Goal: Transaction & Acquisition: Purchase product/service

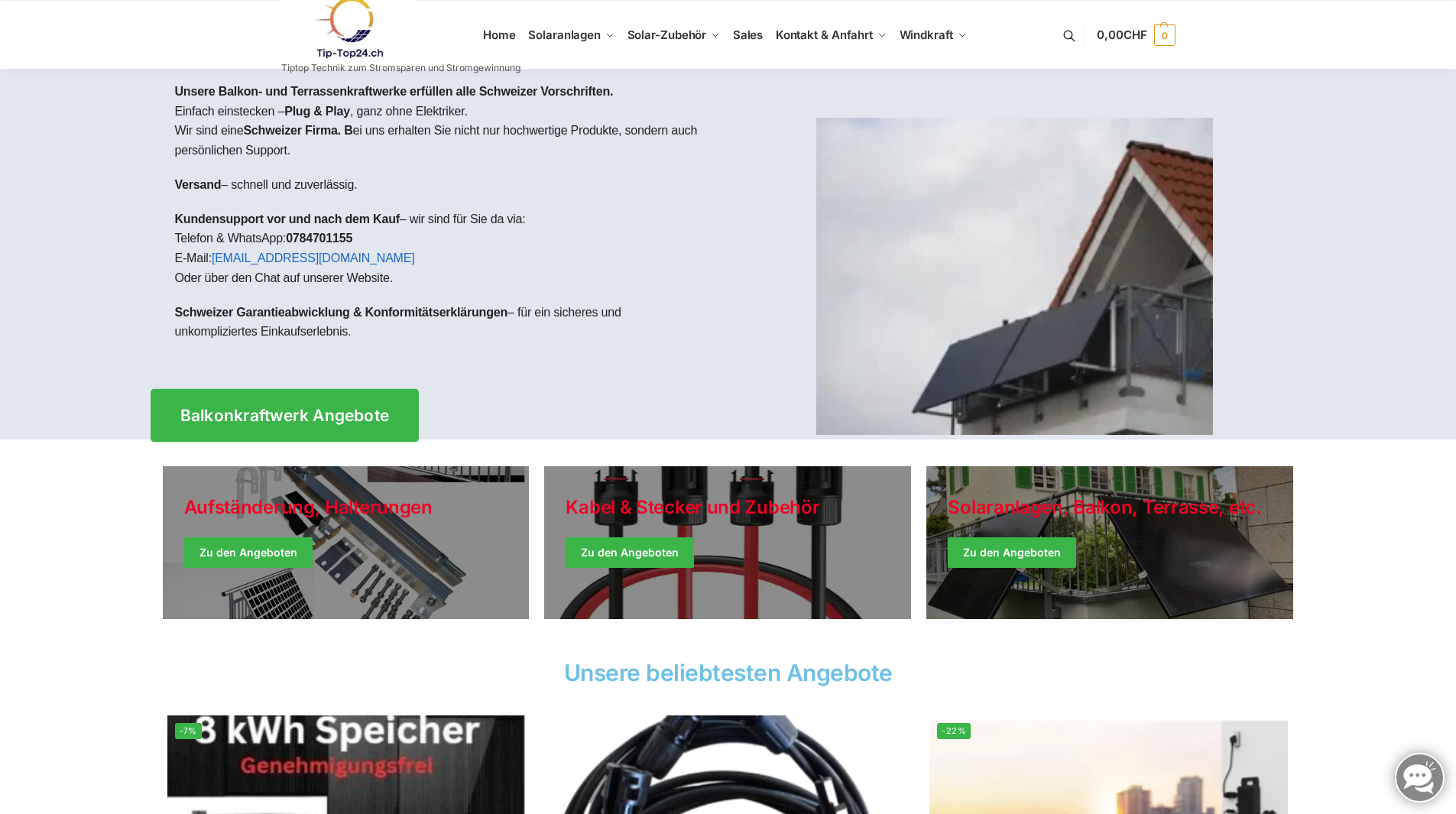
click at [307, 412] on span "Balkonkraftwerk Angebote" at bounding box center [285, 415] width 209 height 16
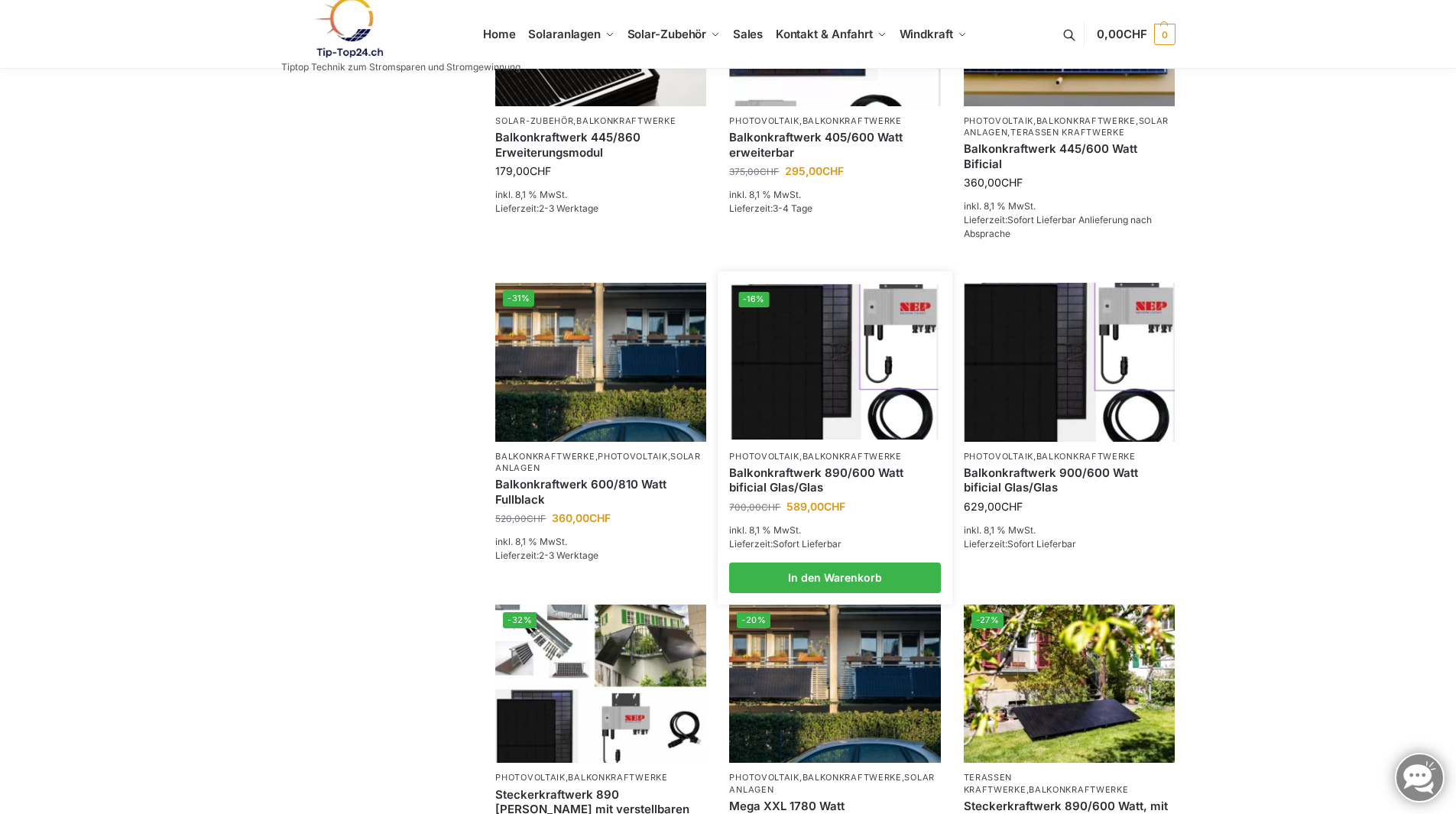
scroll to position [458, 0]
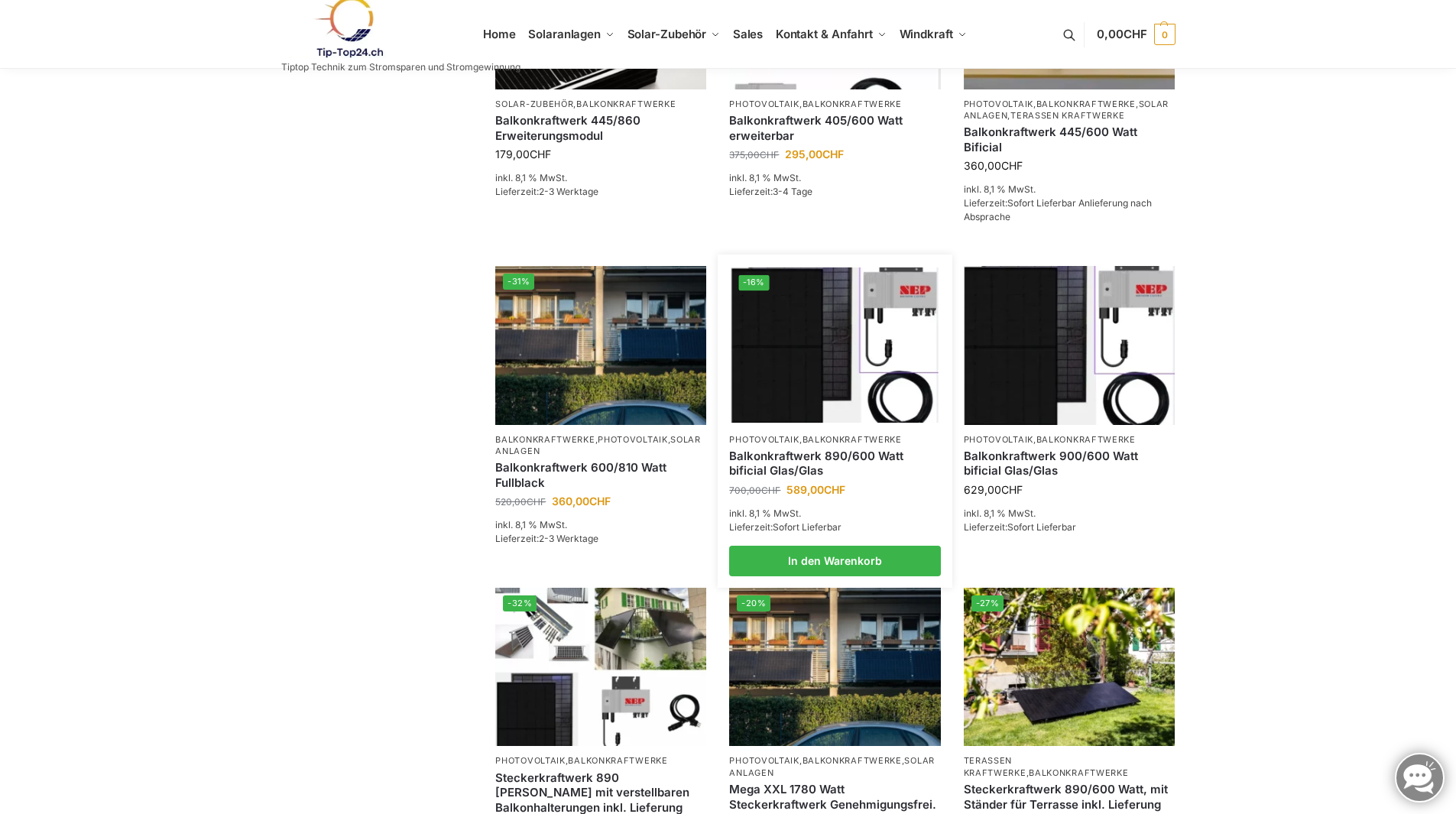
click at [819, 445] on link "Balkonkraftwerke" at bounding box center [852, 440] width 99 height 11
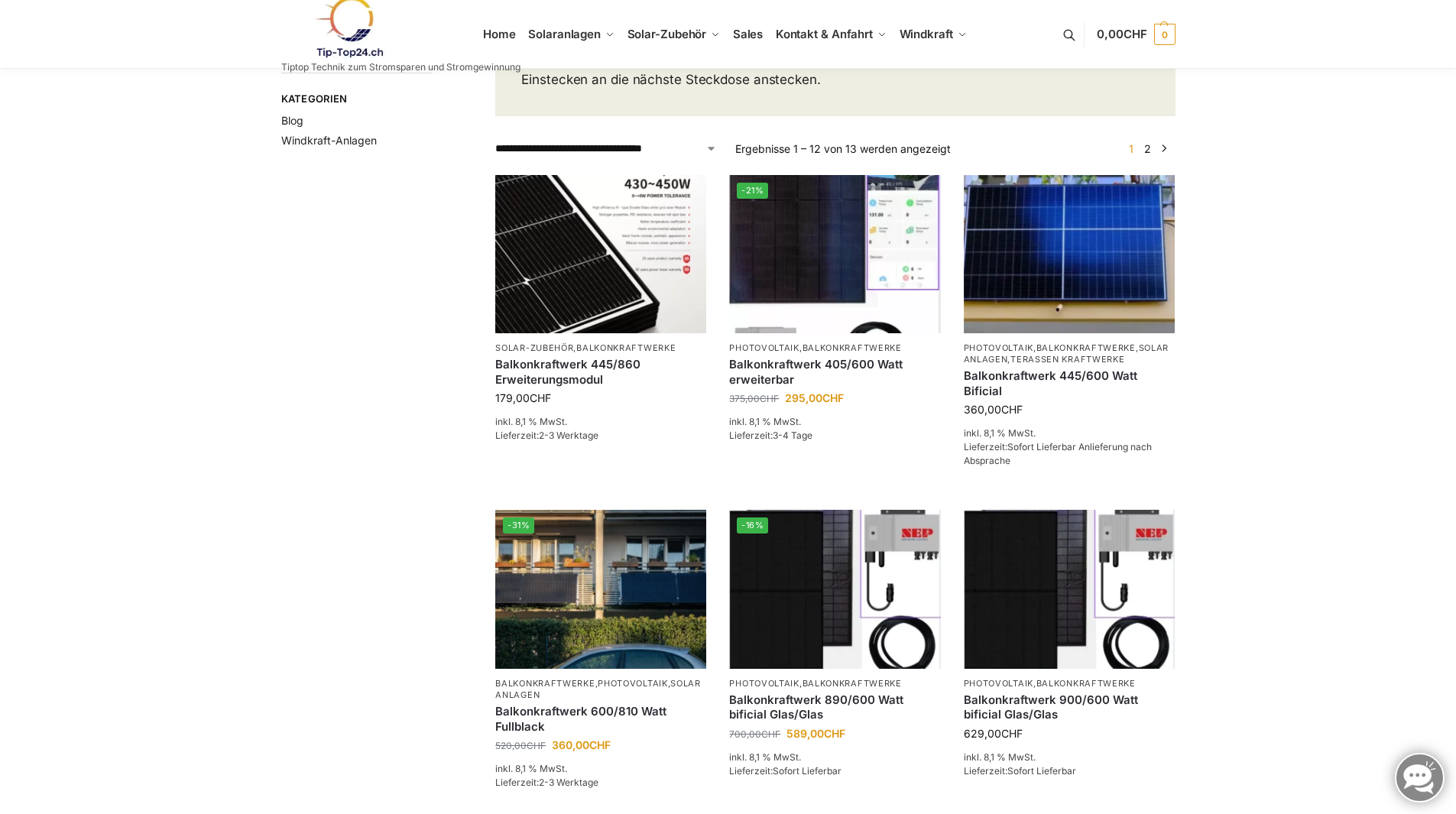
scroll to position [305, 0]
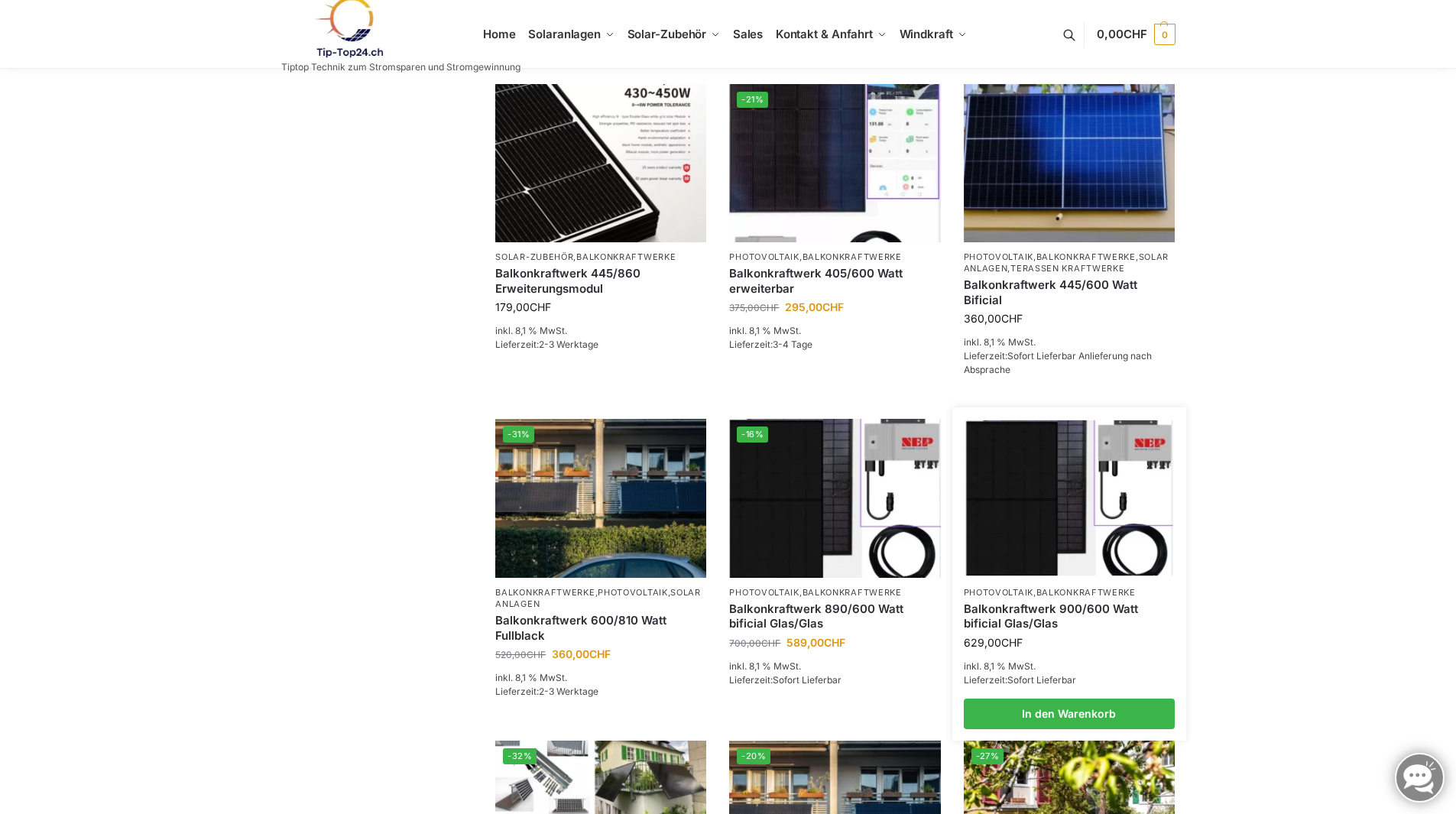
click at [1097, 598] on p "Photovoltaik , Balkonkraftwerke" at bounding box center [1069, 592] width 211 height 12
click at [1040, 497] on img at bounding box center [1068, 498] width 207 height 155
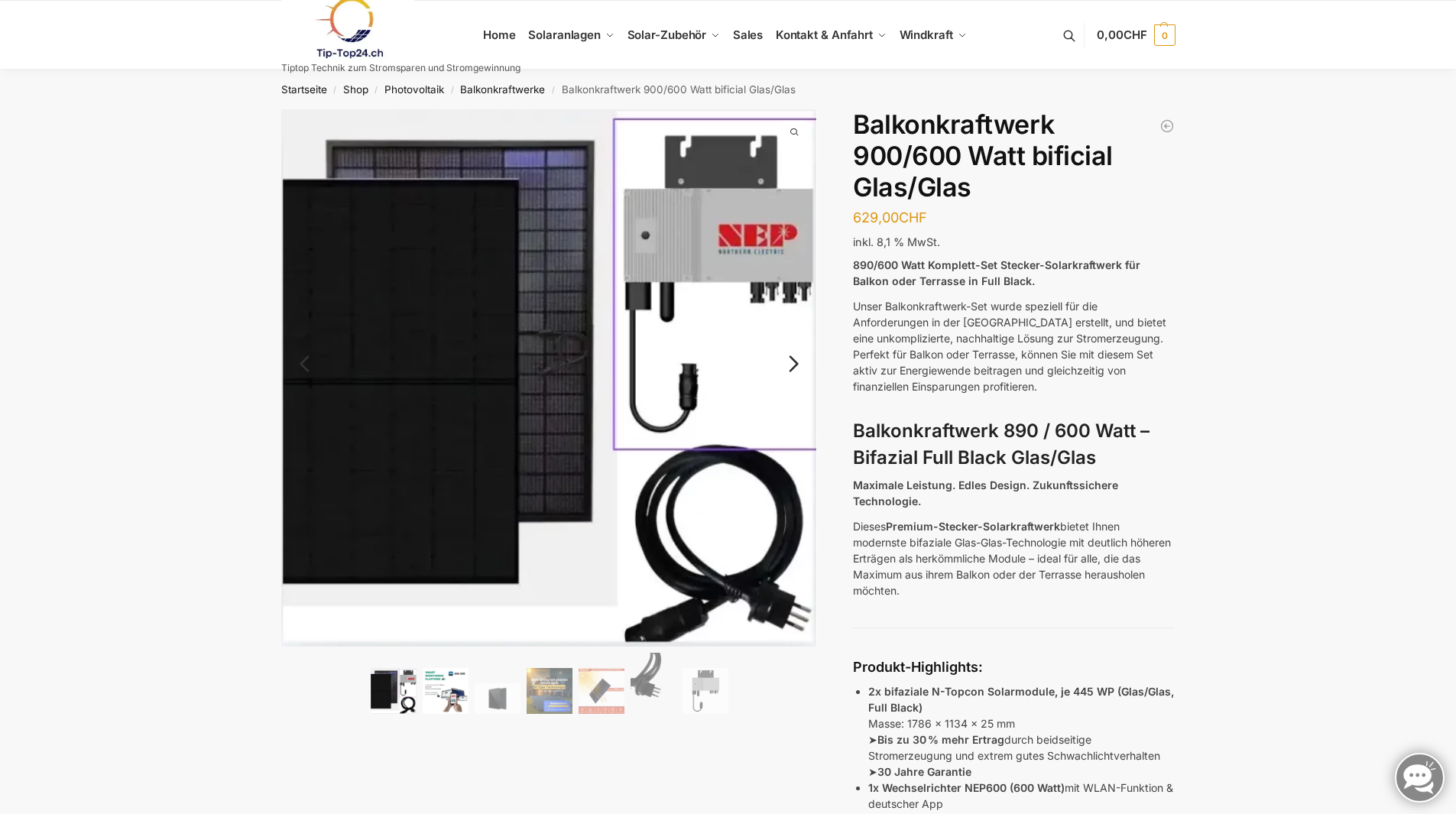
click at [426, 708] on img at bounding box center [445, 691] width 46 height 46
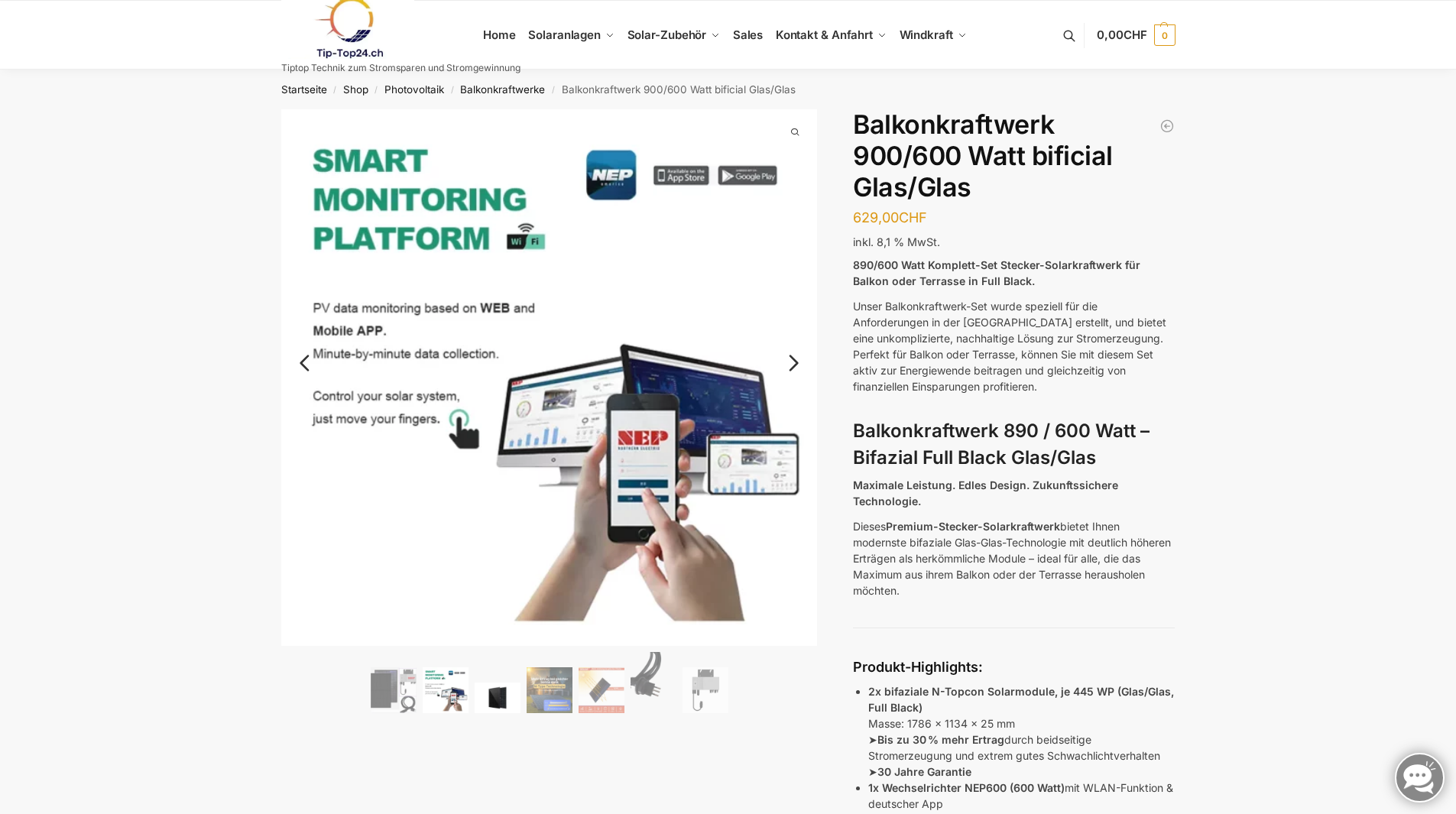
click at [508, 691] on img at bounding box center [497, 697] width 46 height 30
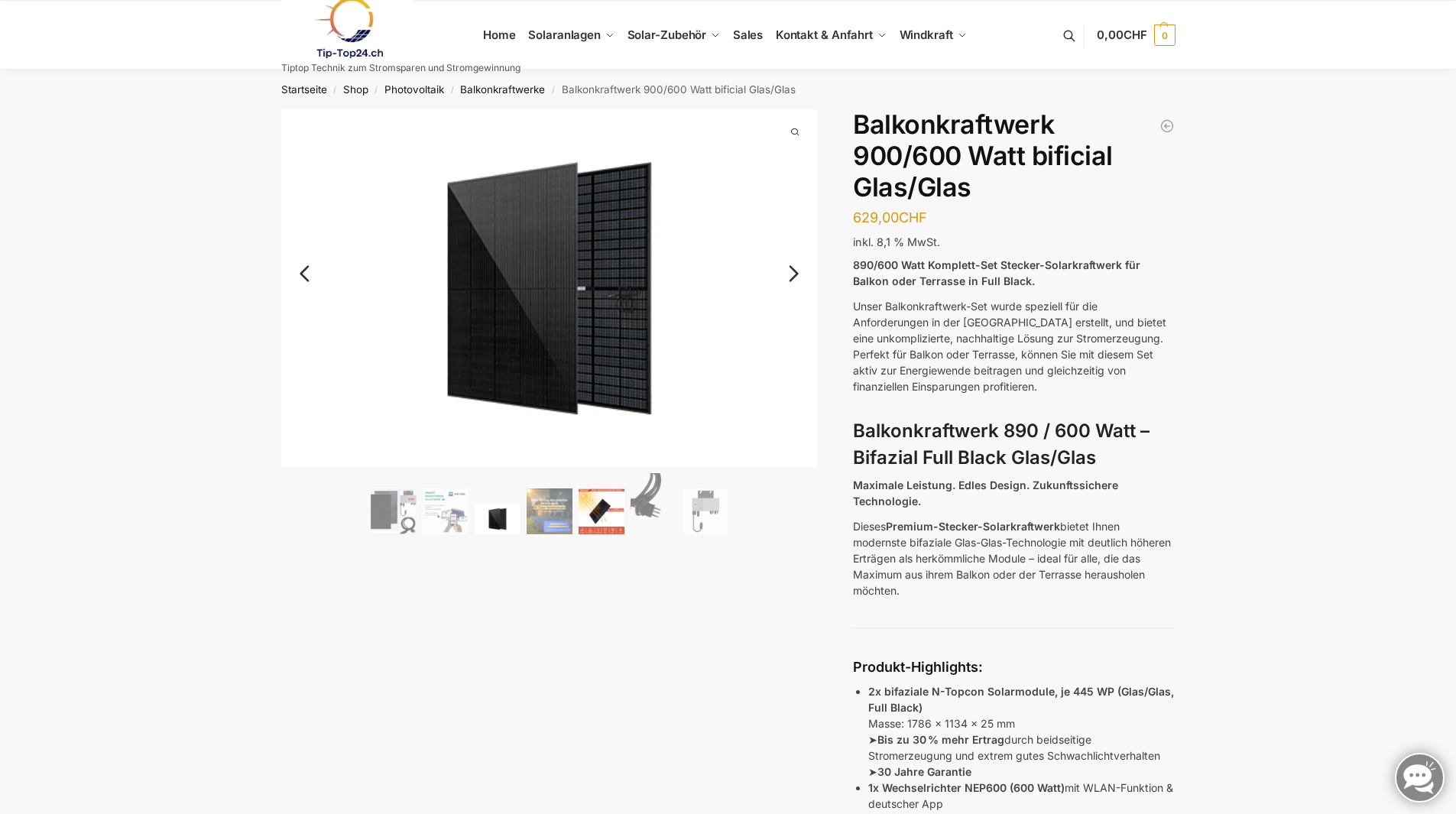
click at [581, 503] on img at bounding box center [601, 511] width 46 height 46
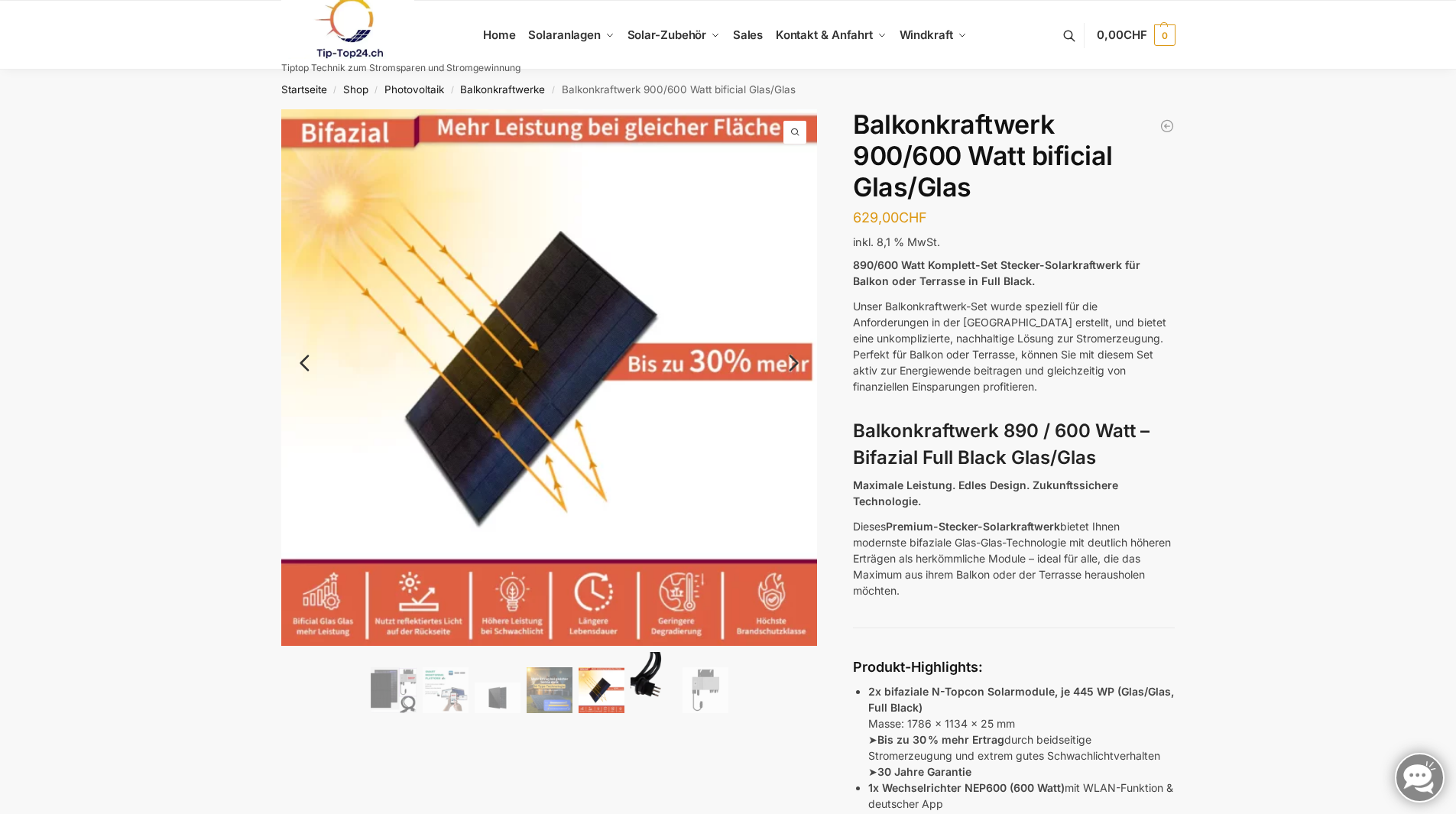
click at [649, 688] on img at bounding box center [653, 682] width 46 height 61
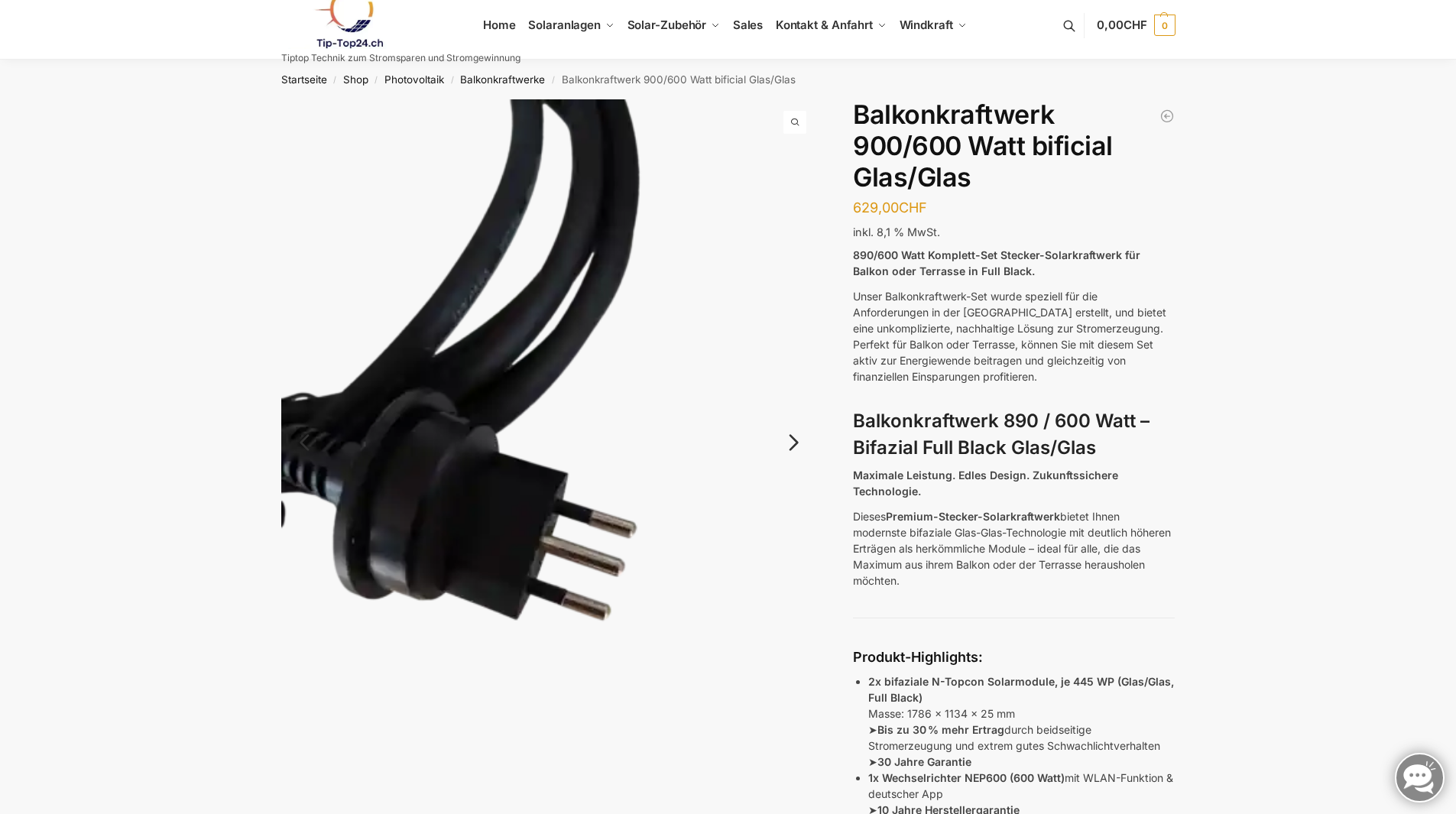
scroll to position [153, 0]
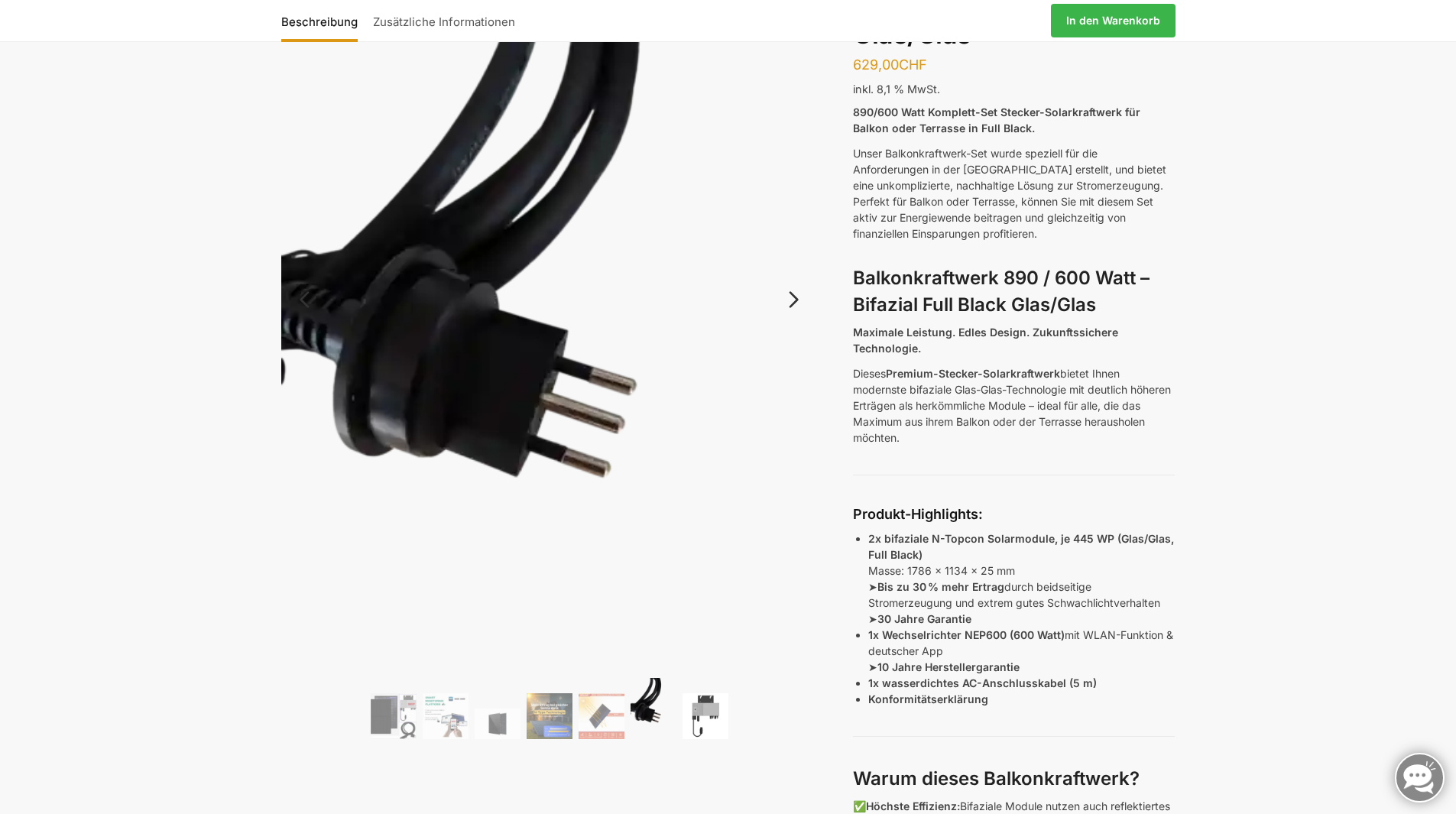
click at [714, 716] on img at bounding box center [705, 716] width 46 height 46
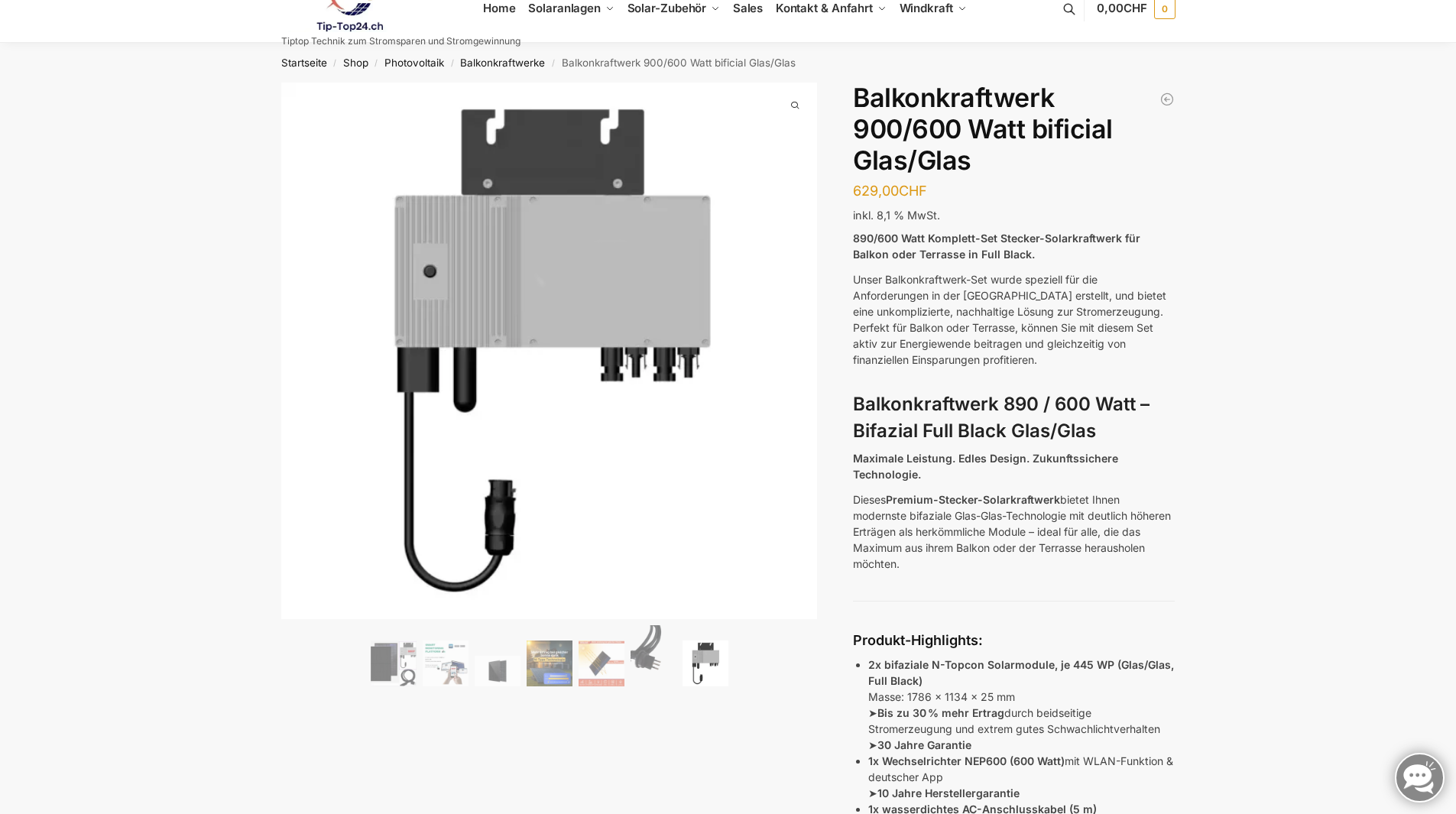
scroll to position [0, 0]
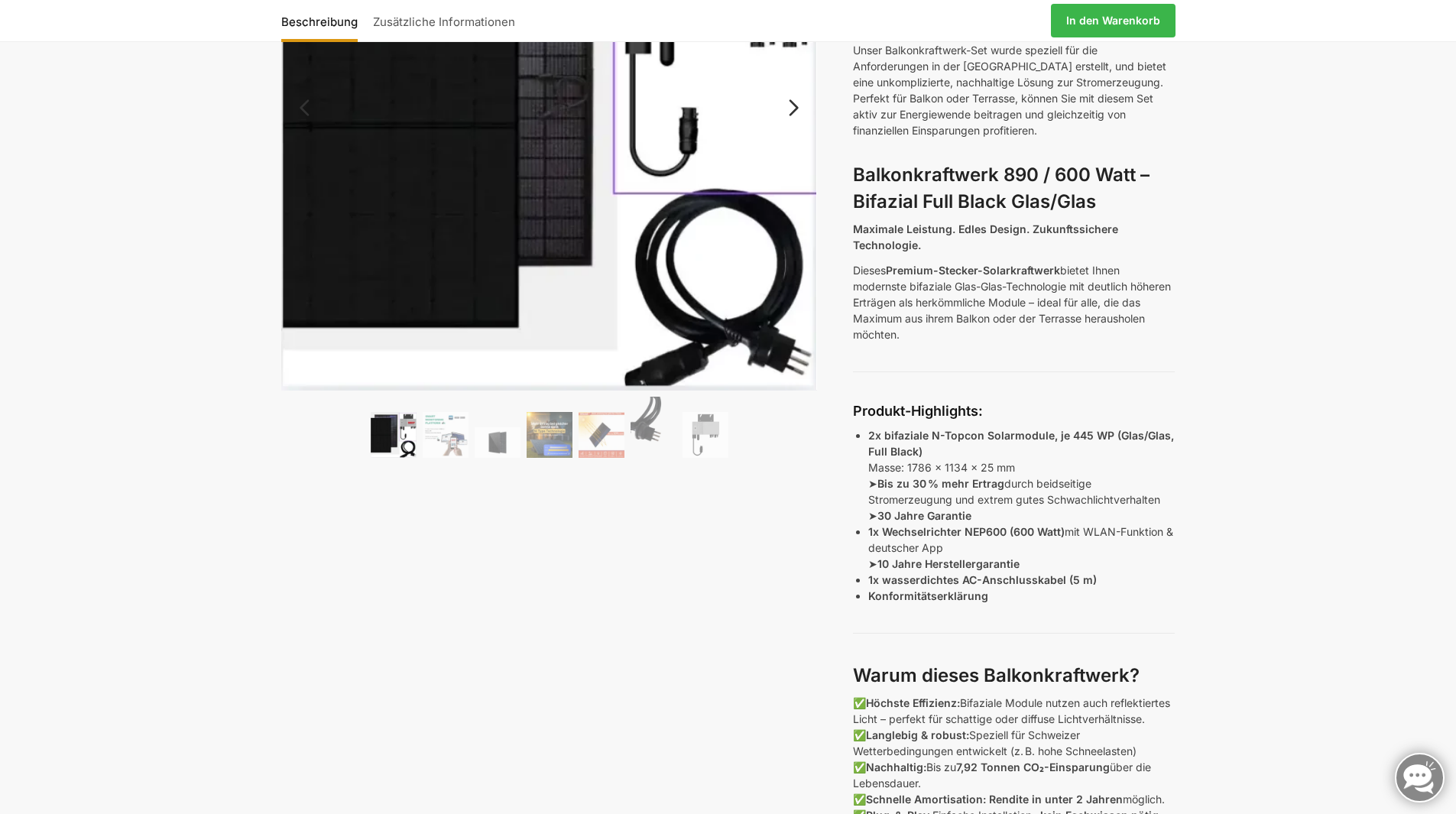
scroll to position [229, 0]
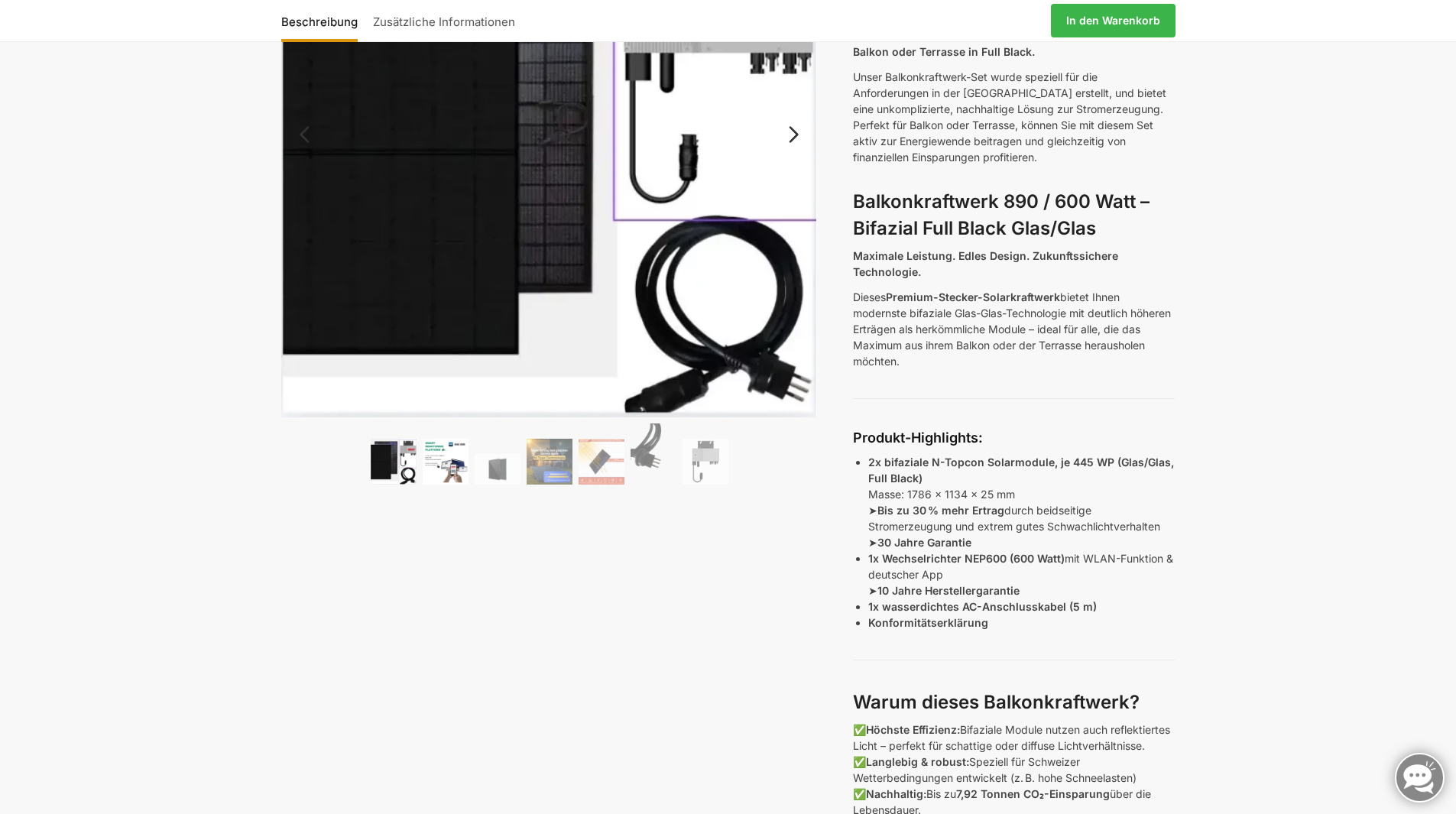
click at [444, 450] on img at bounding box center [445, 461] width 46 height 46
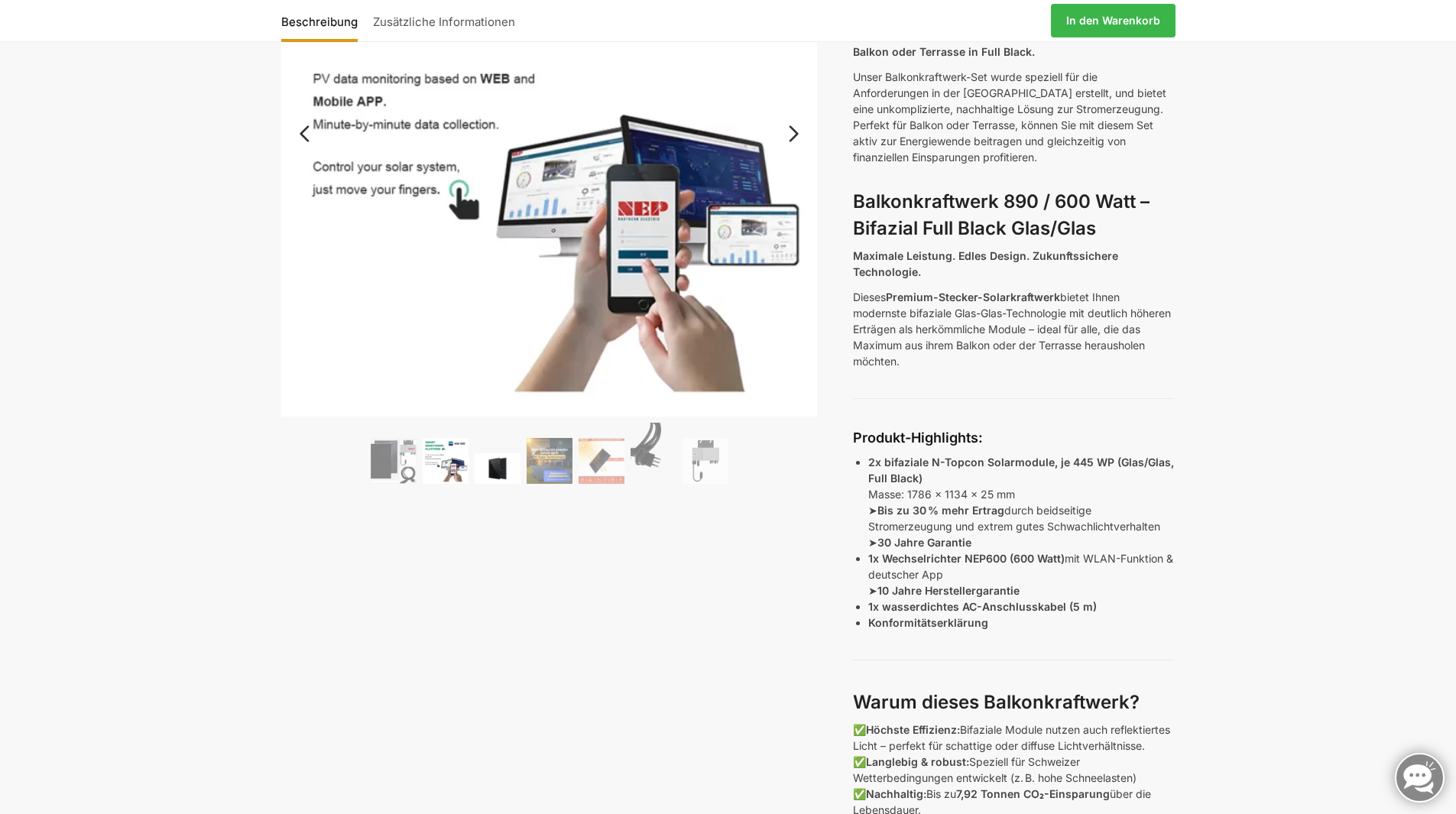
click at [496, 457] on img at bounding box center [497, 468] width 46 height 30
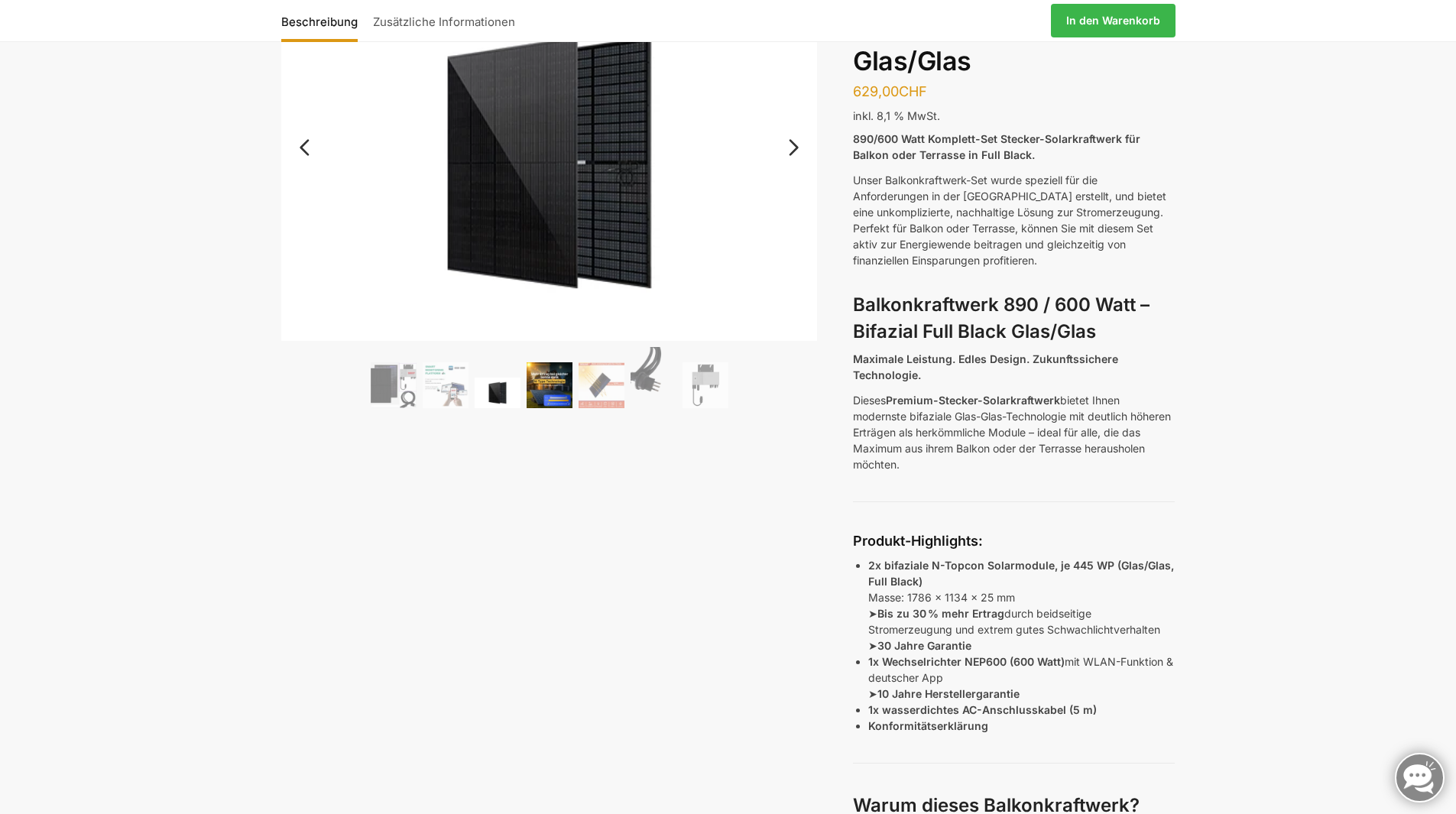
scroll to position [0, 0]
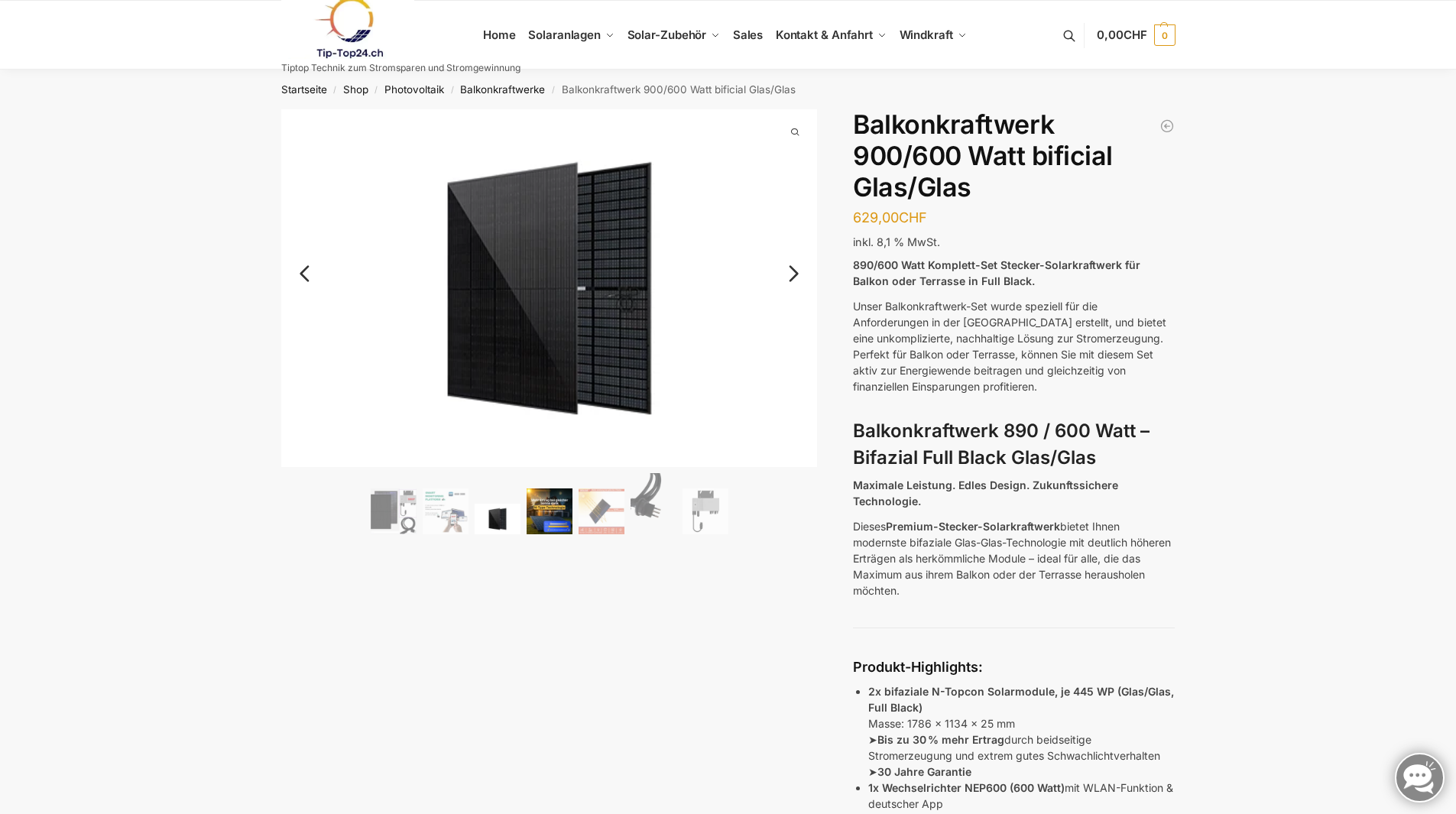
click at [555, 525] on img at bounding box center [549, 511] width 46 height 46
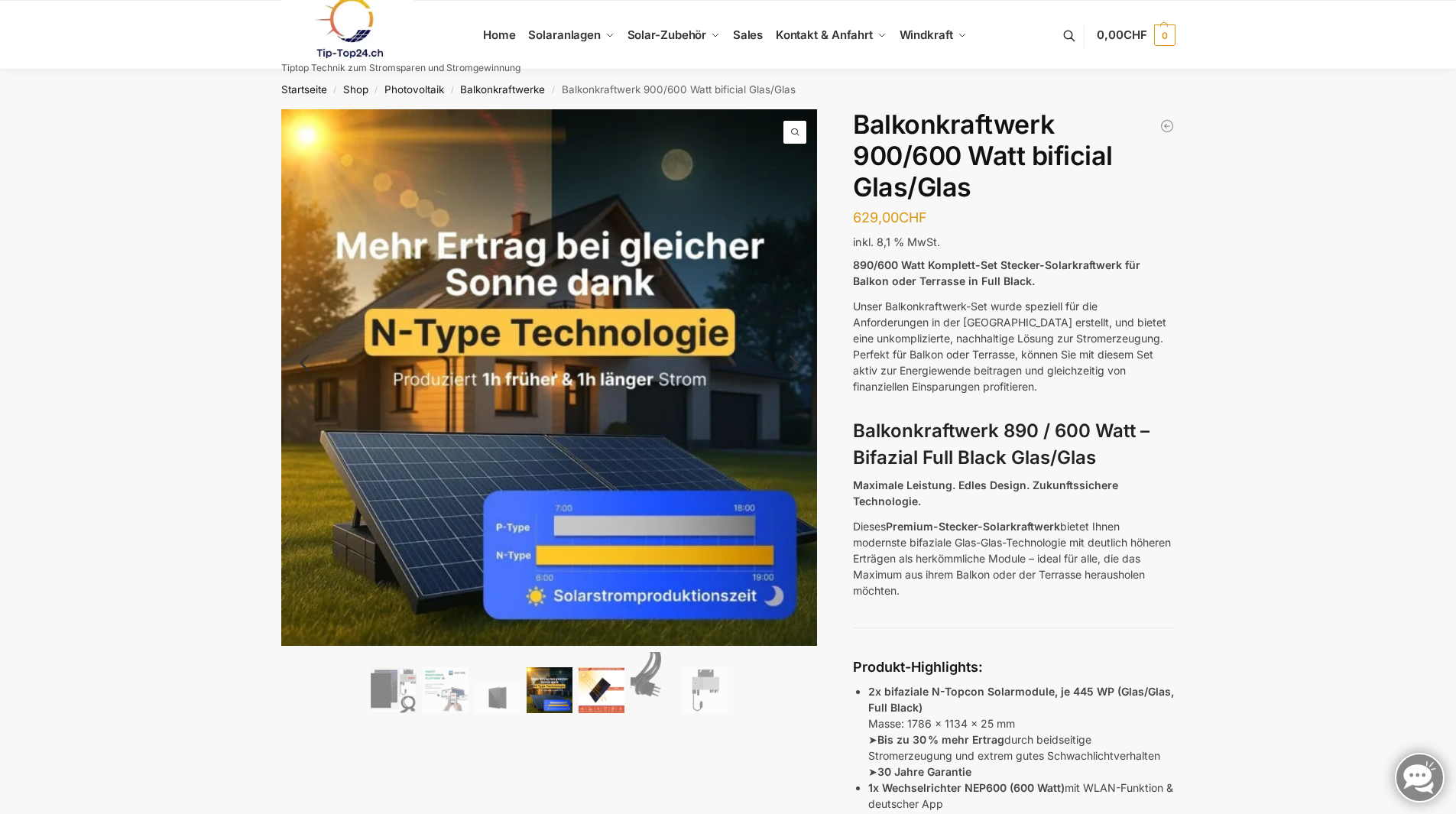
click at [612, 691] on img at bounding box center [601, 690] width 46 height 46
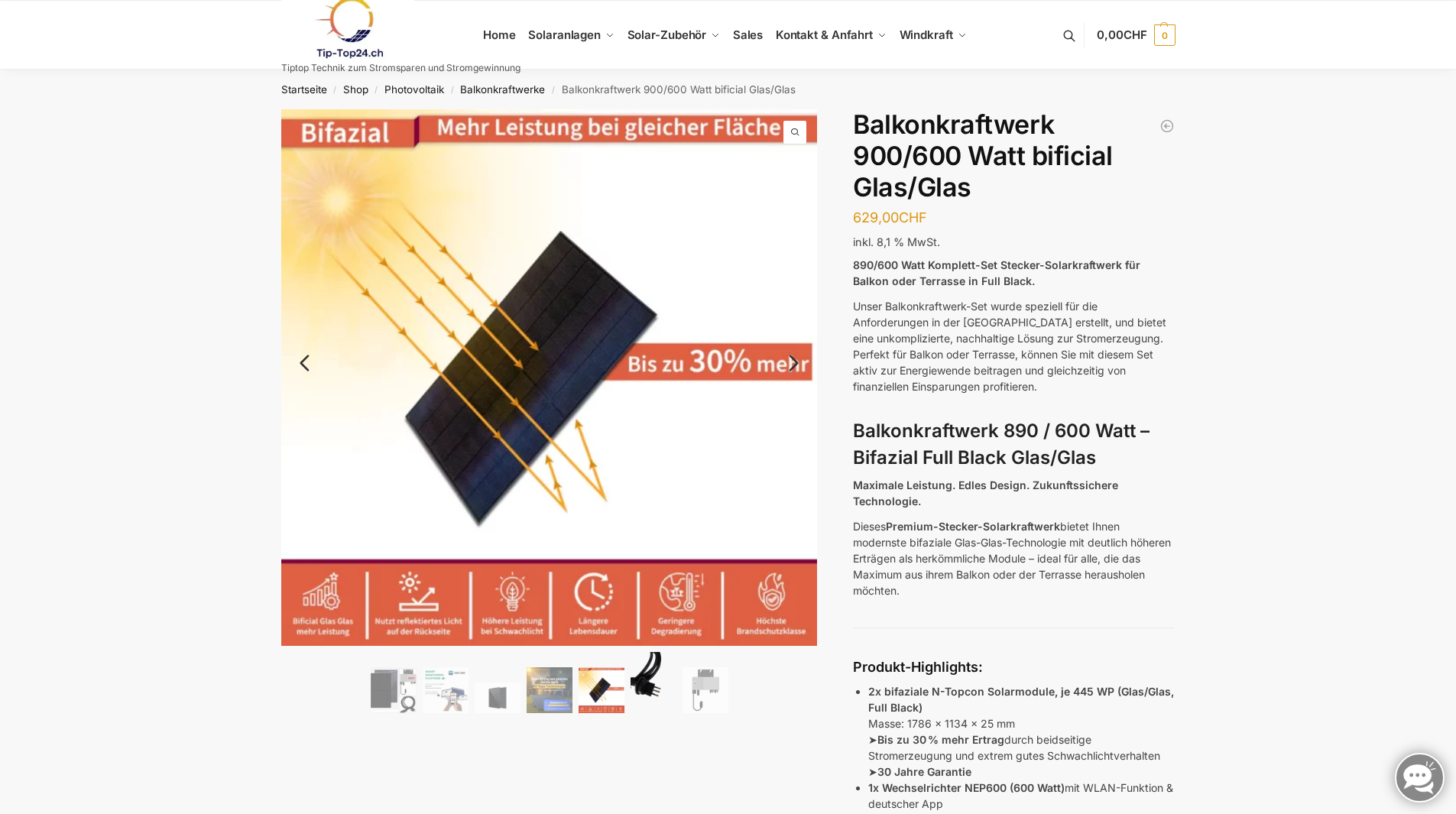
click at [645, 689] on img at bounding box center [653, 682] width 46 height 61
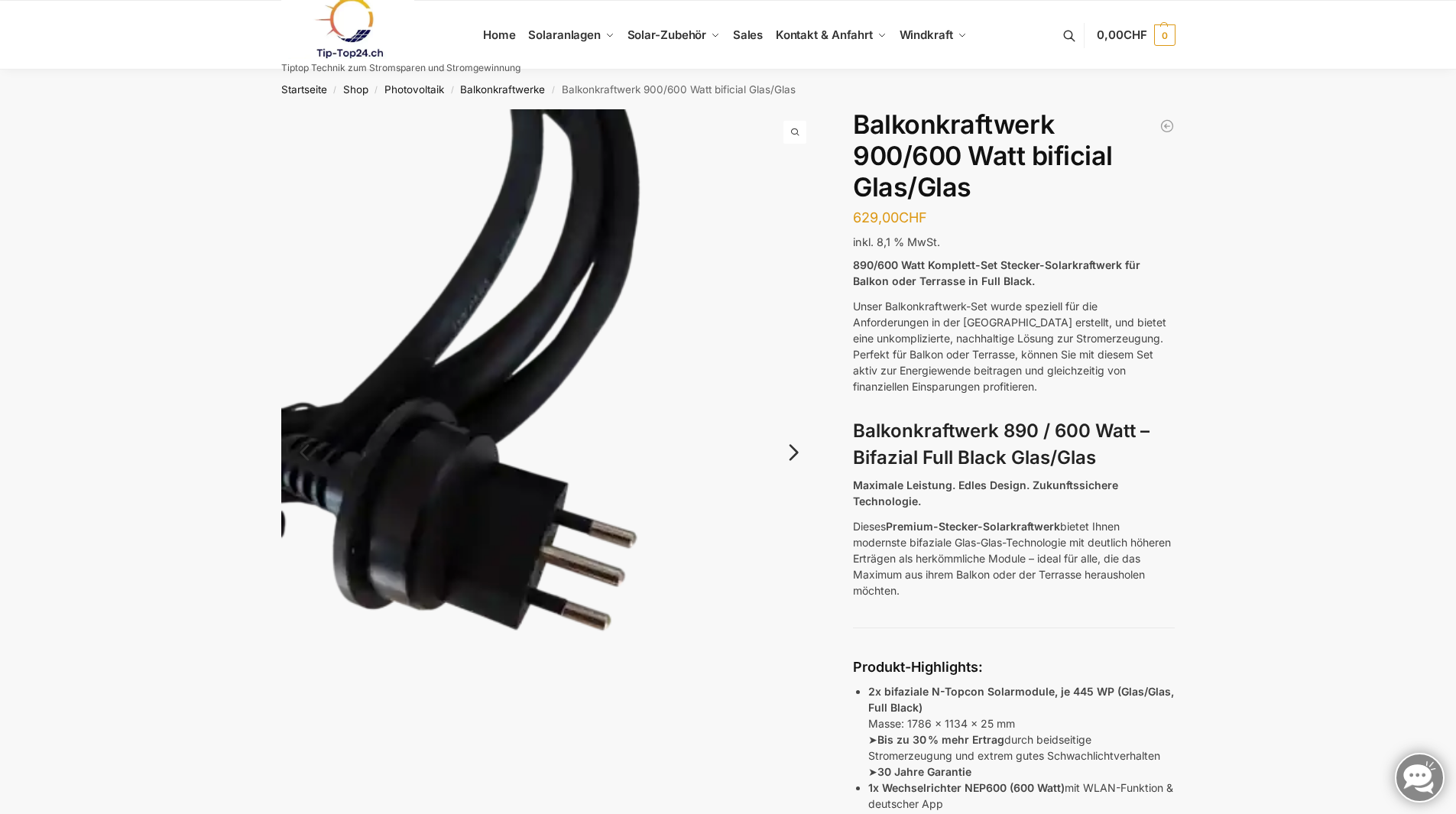
click at [798, 455] on link "Next" at bounding box center [792, 460] width 51 height 16
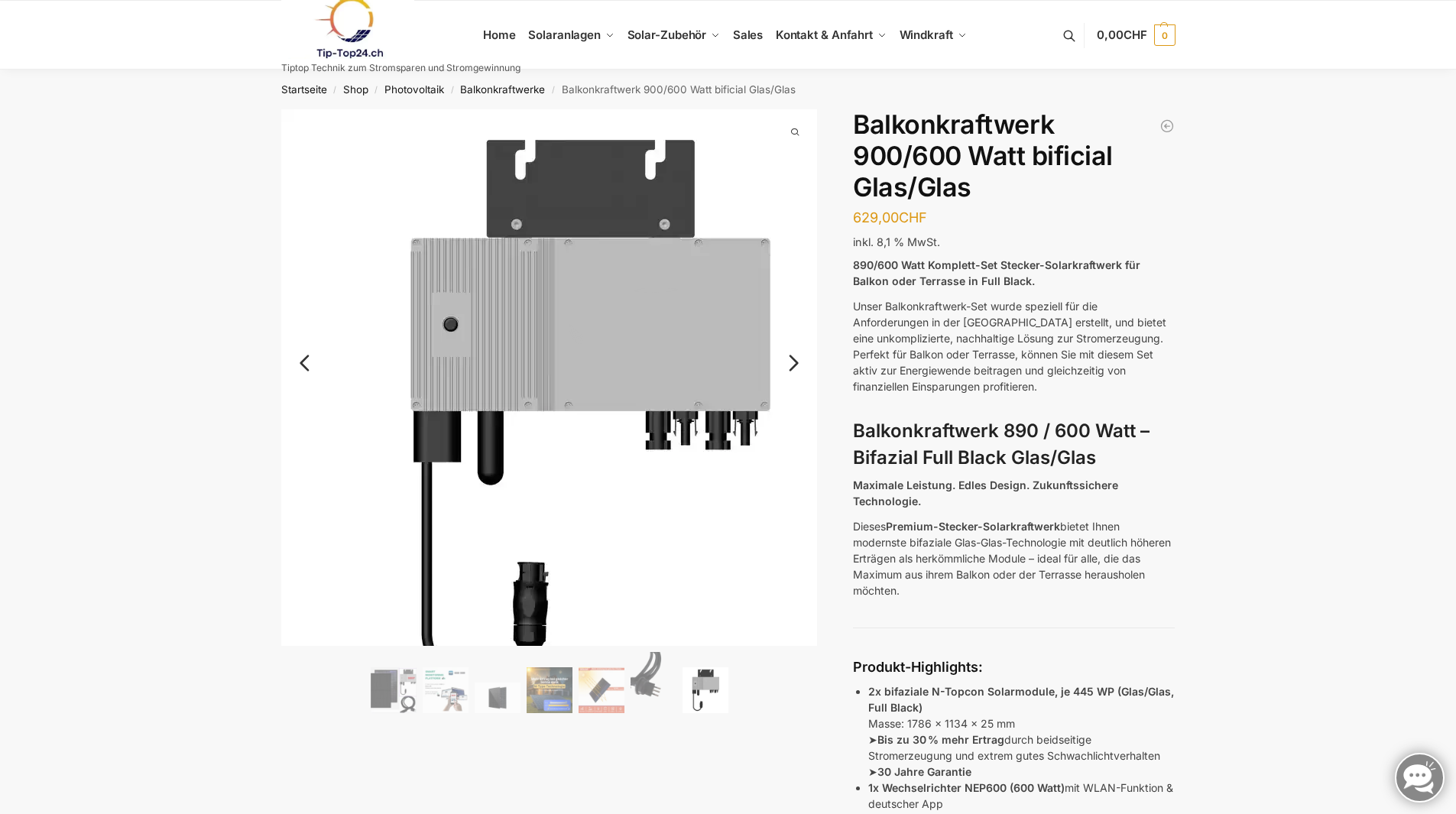
click at [798, 455] on img at bounding box center [587, 415] width 612 height 612
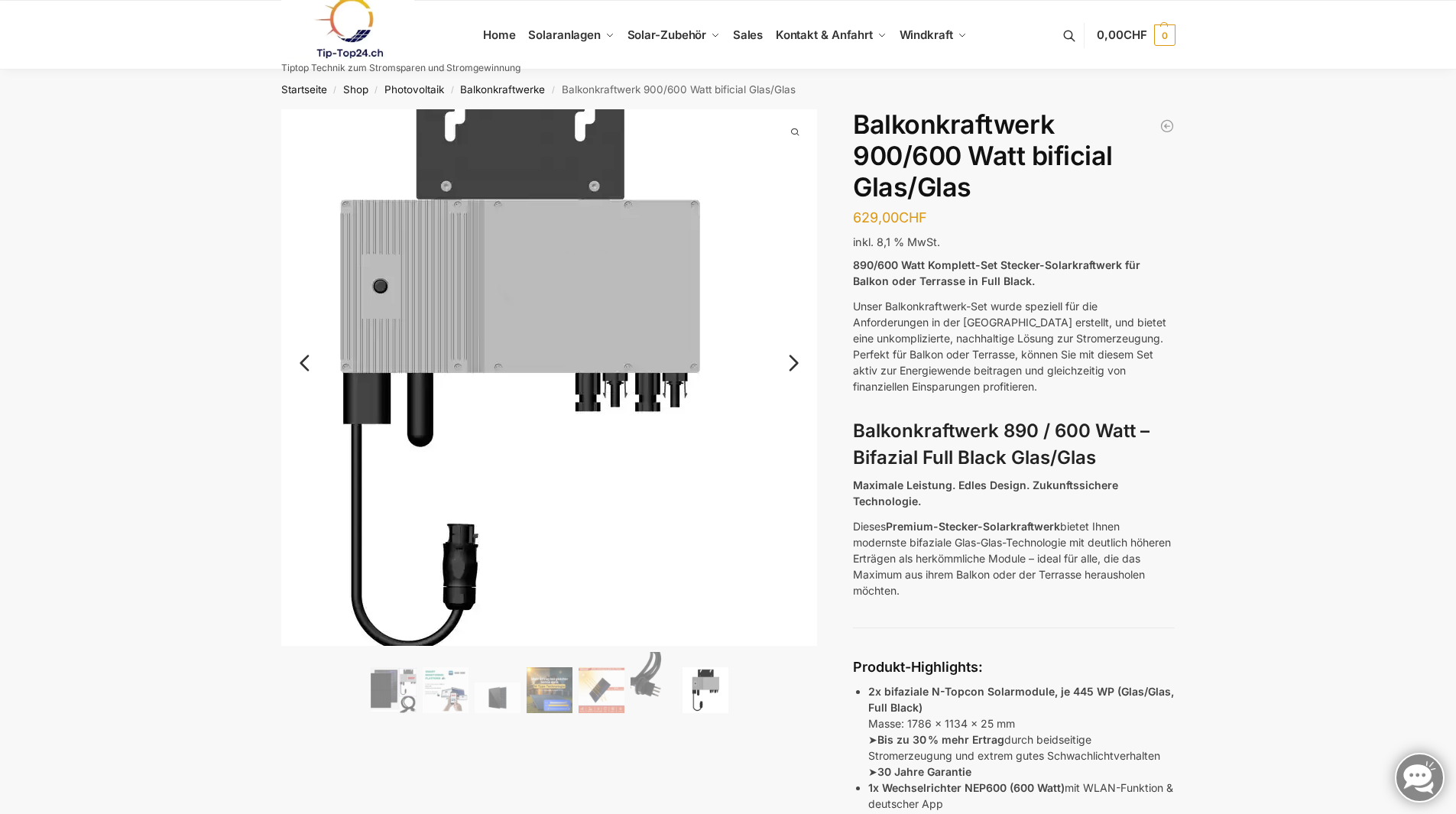
click at [790, 374] on link "Next" at bounding box center [792, 371] width 51 height 16
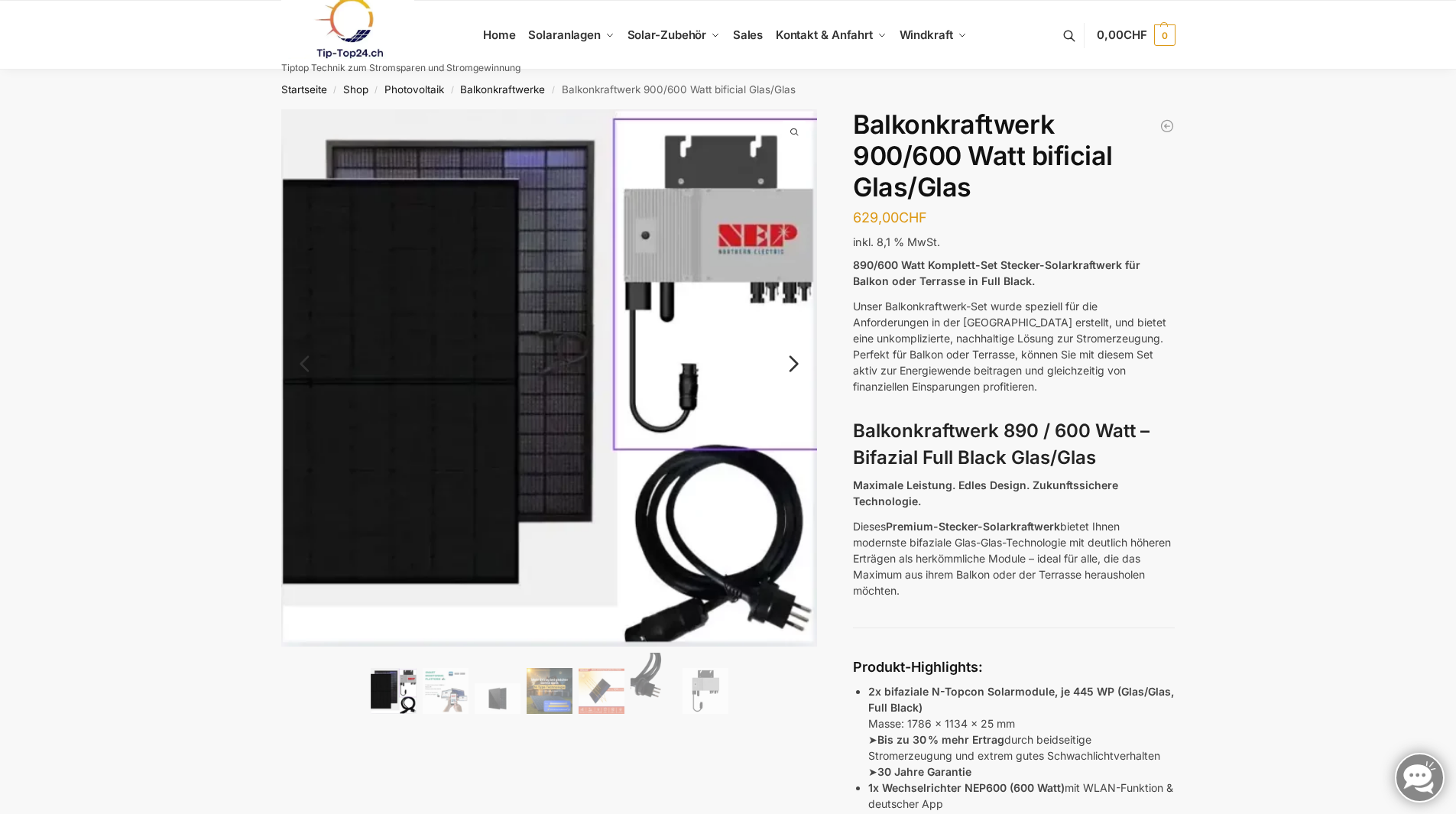
click at [390, 348] on img at bounding box center [550, 378] width 537 height 537
click at [744, 233] on img at bounding box center [550, 378] width 537 height 537
